Goal: Find contact information: Find contact information

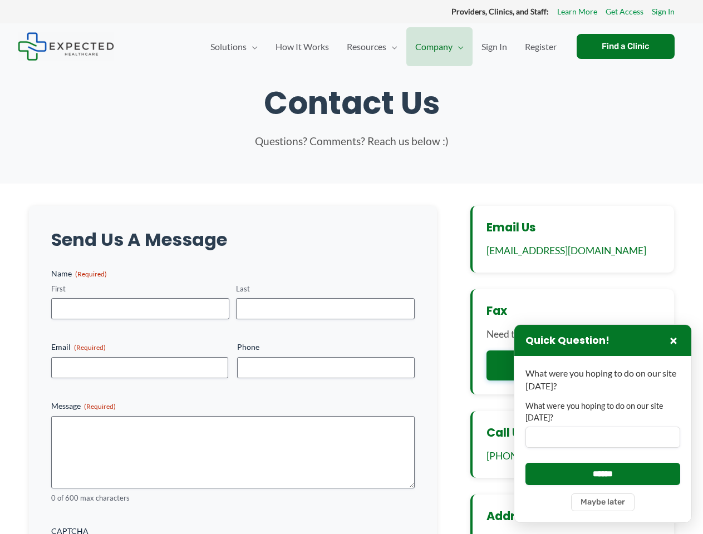
click at [351, 267] on div "Send Us A Message Name (Required) First Last Email (Required) Phone Message (Re…" at bounding box center [233, 424] width 408 height 436
click at [603, 424] on label "What were you hoping to do on our site [DATE]?" at bounding box center [602, 412] width 155 height 23
click at [603, 427] on input "What were you hoping to do on our site [DATE]?" at bounding box center [602, 437] width 155 height 21
click at [674, 341] on button "×" at bounding box center [673, 340] width 13 height 13
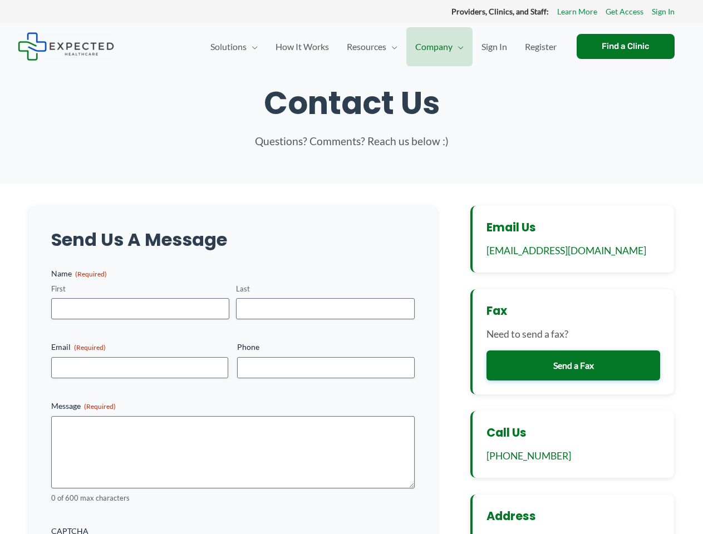
click at [603, 474] on div "Call Us [PHONE_NUMBER]" at bounding box center [572, 444] width 204 height 67
click at [603, 503] on div "Address [STREET_ADDRESS][US_STATE]" at bounding box center [572, 536] width 204 height 82
